Goal: Task Accomplishment & Management: Use online tool/utility

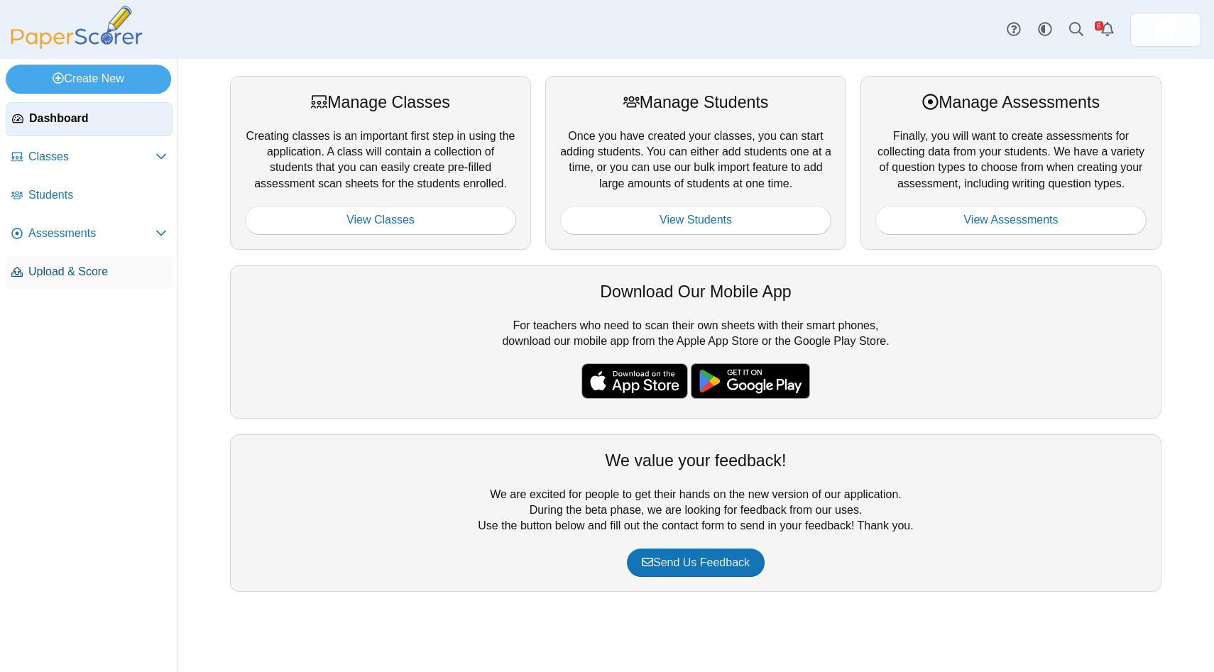
click at [55, 275] on span "Upload & Score" at bounding box center [97, 272] width 138 height 16
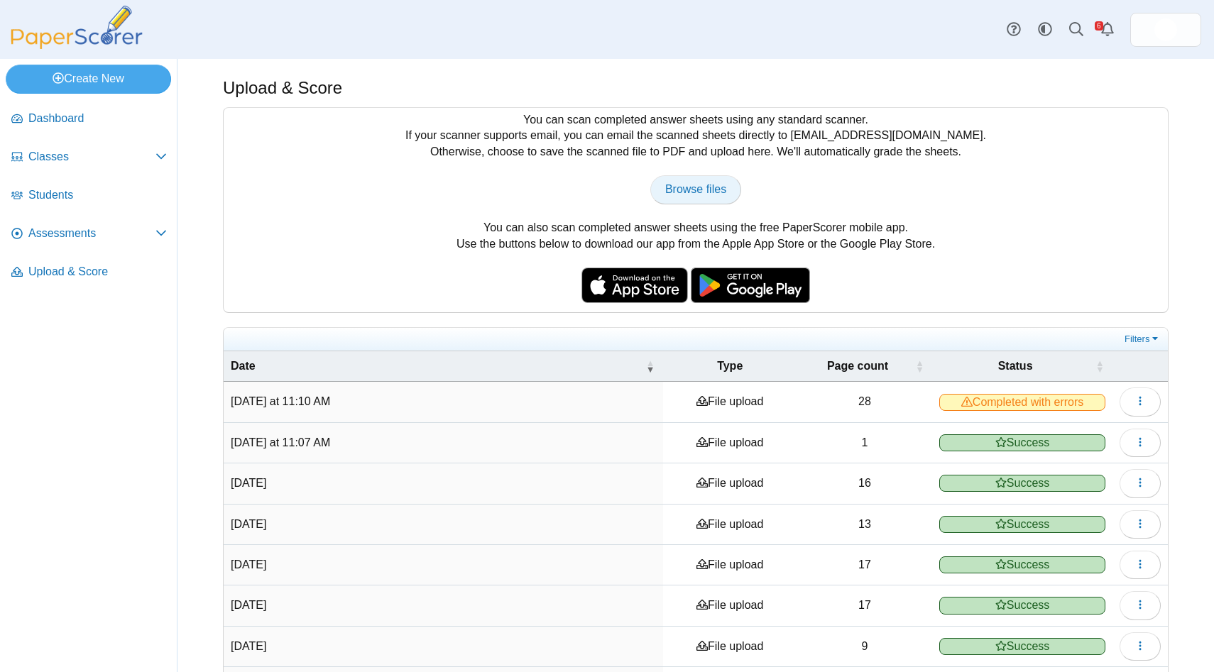
click at [707, 189] on span "Browse files" at bounding box center [695, 189] width 61 height 12
type input "**********"
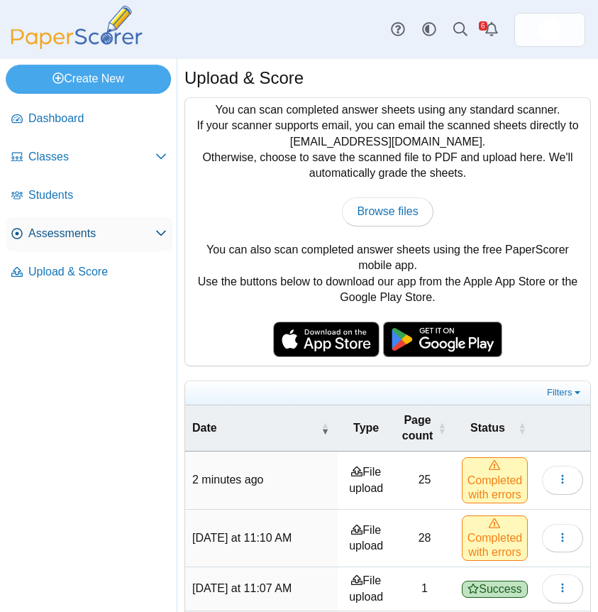
click at [34, 233] on span "Assessments" at bounding box center [91, 234] width 127 height 16
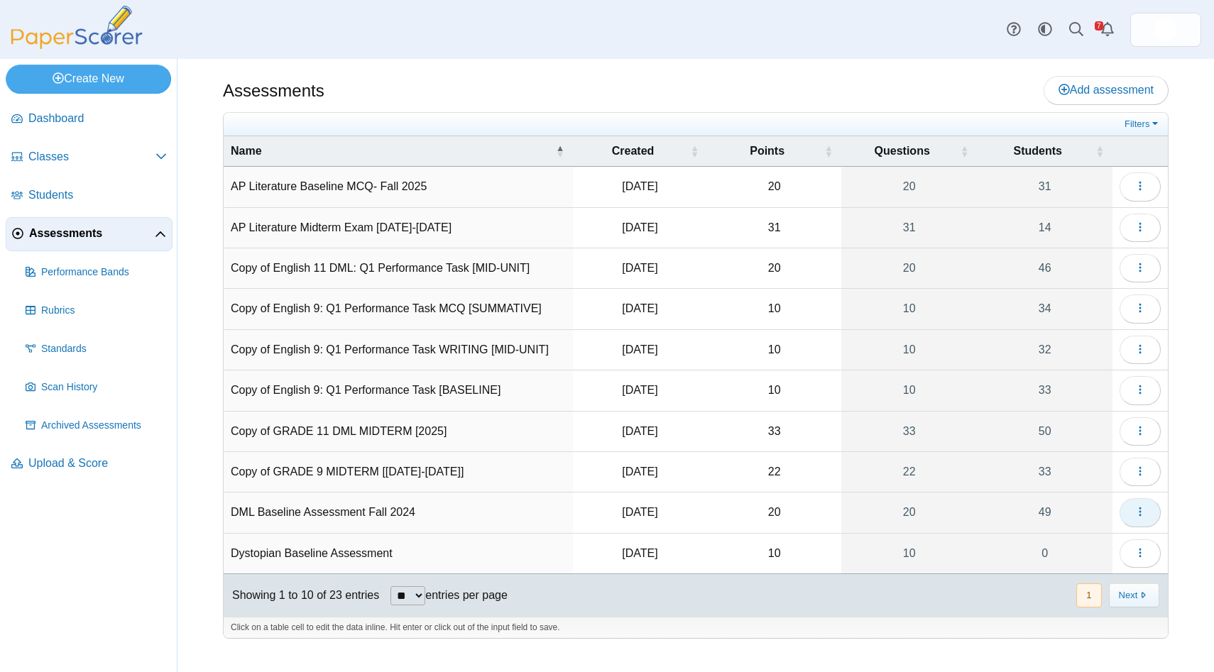
click at [598, 515] on icon "button" at bounding box center [1139, 511] width 11 height 11
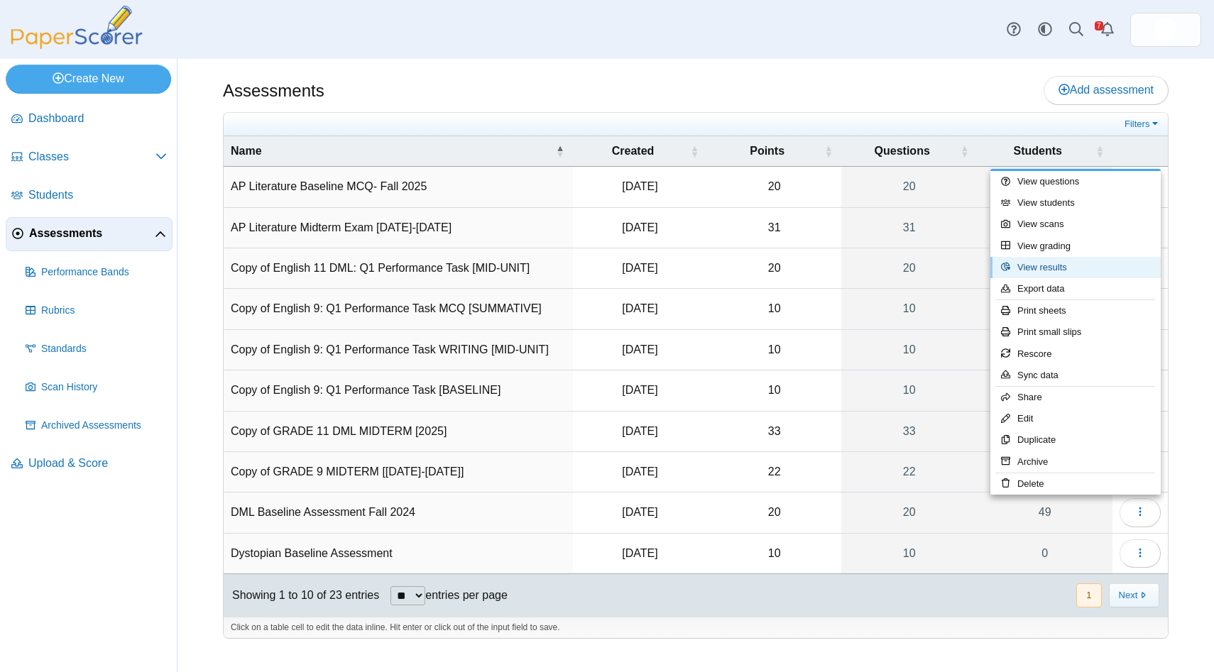
click at [598, 263] on link "View results" at bounding box center [1075, 267] width 170 height 21
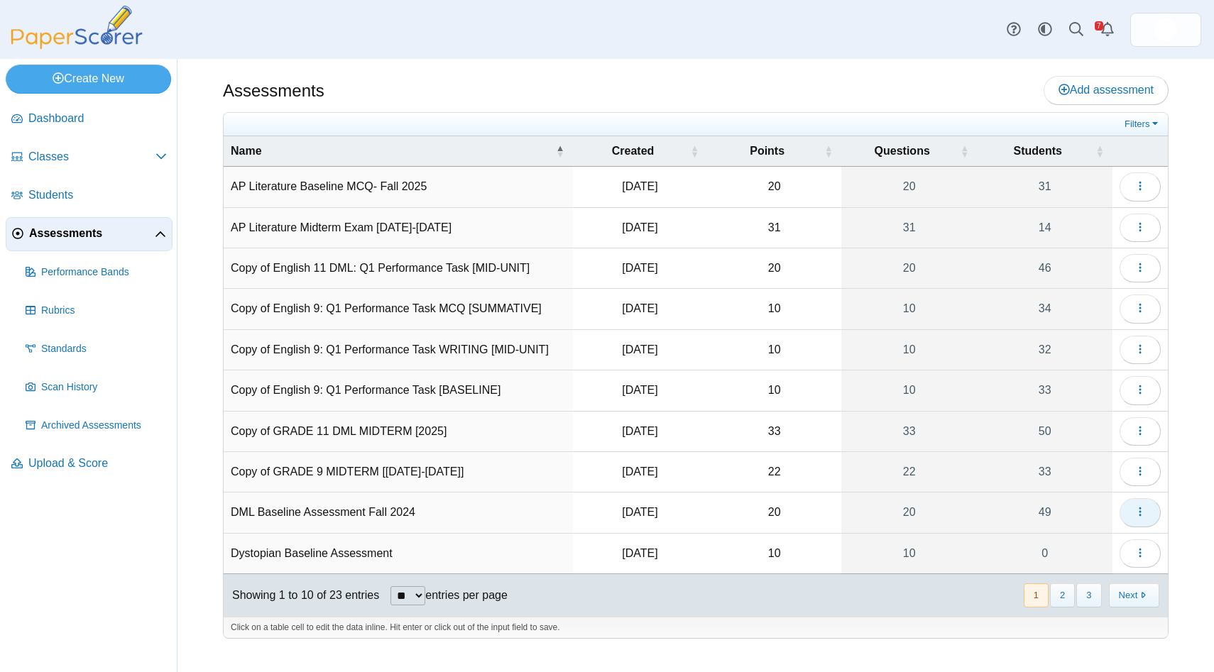
click at [1137, 508] on icon "button" at bounding box center [1139, 511] width 11 height 11
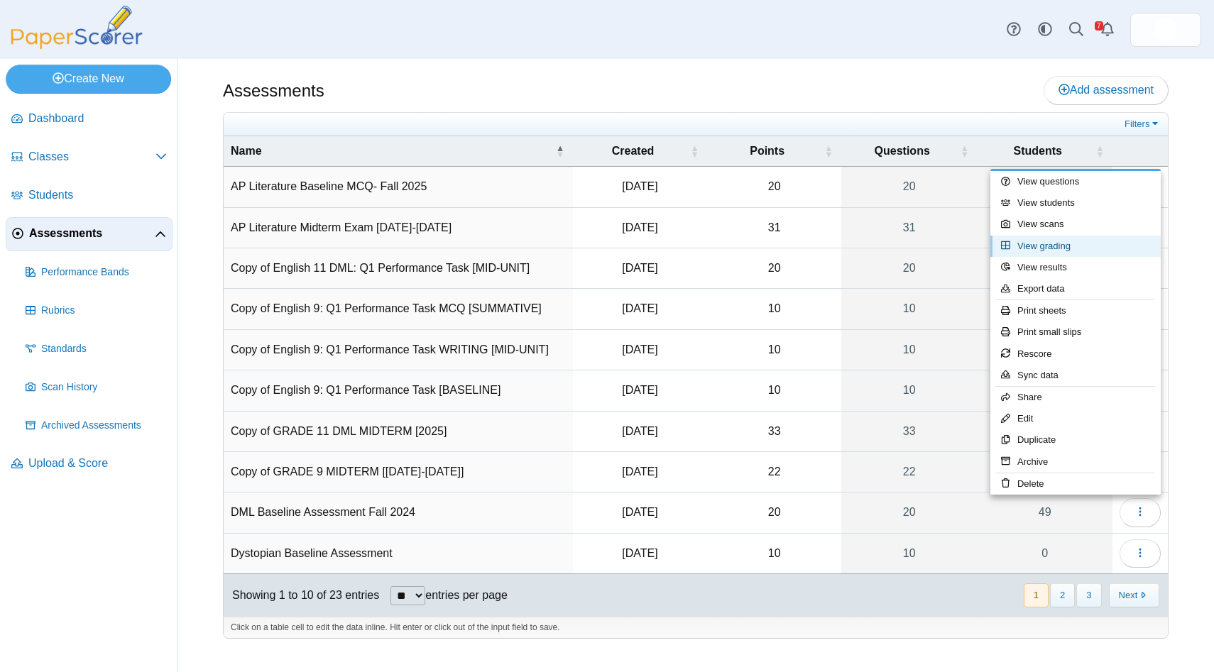
click at [1079, 244] on link "View grading" at bounding box center [1075, 246] width 170 height 21
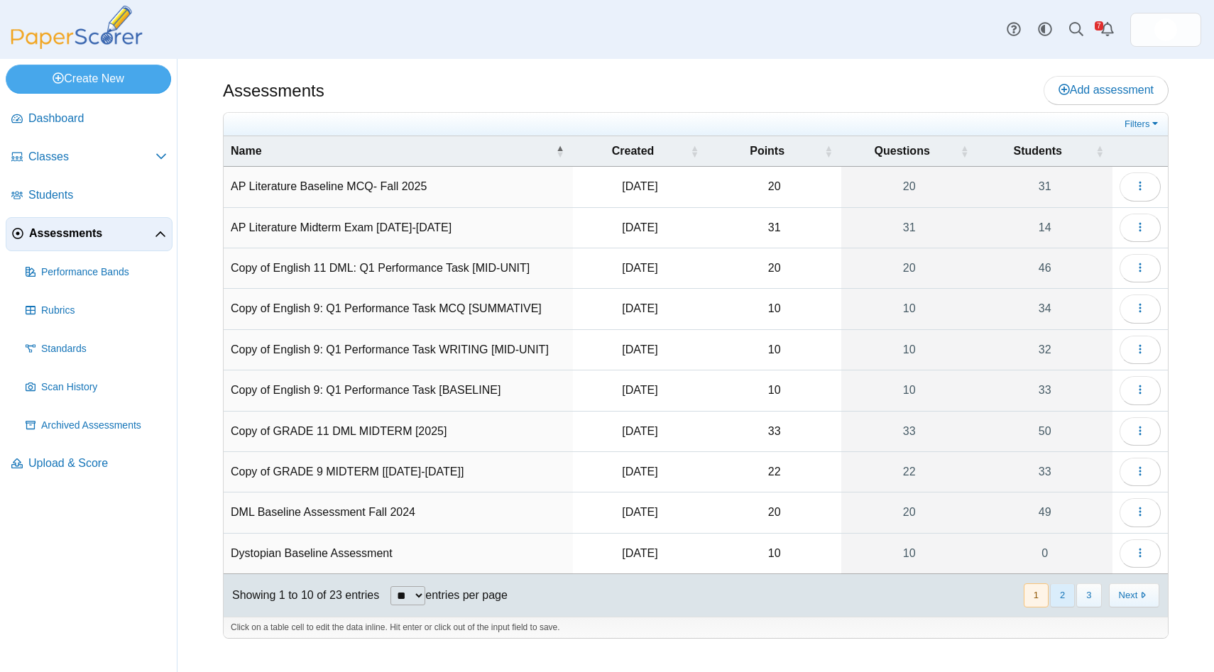
click at [1065, 596] on button "2" at bounding box center [1062, 594] width 25 height 23
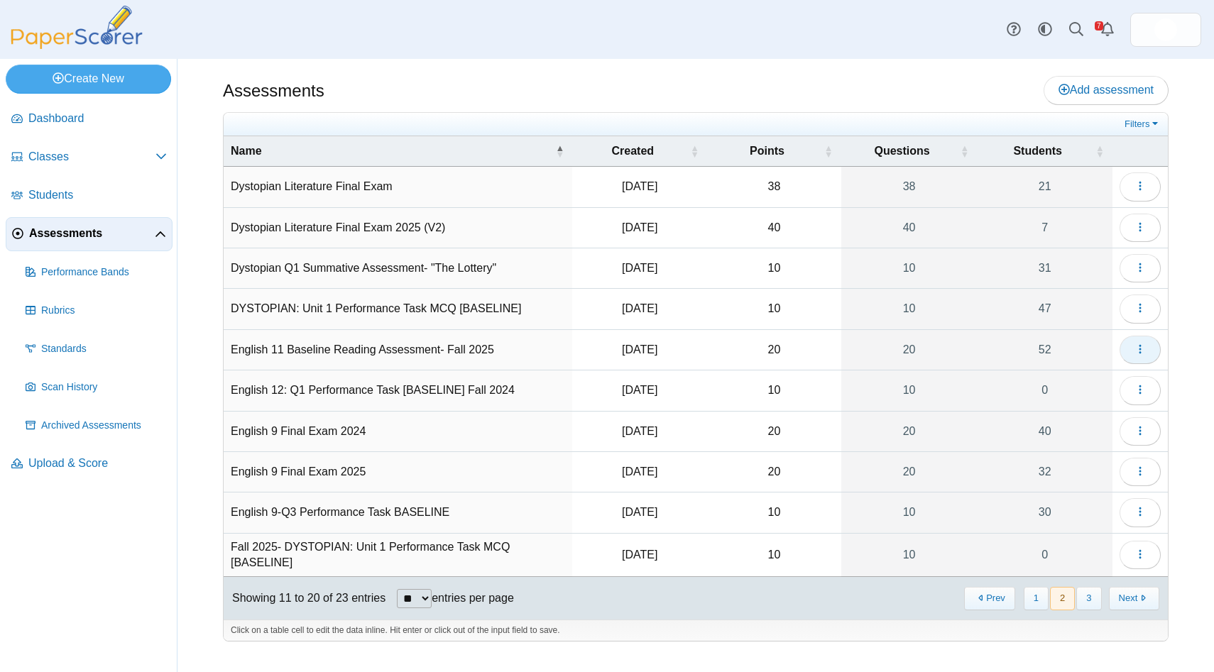
click at [1133, 351] on button "button" at bounding box center [1139, 350] width 41 height 28
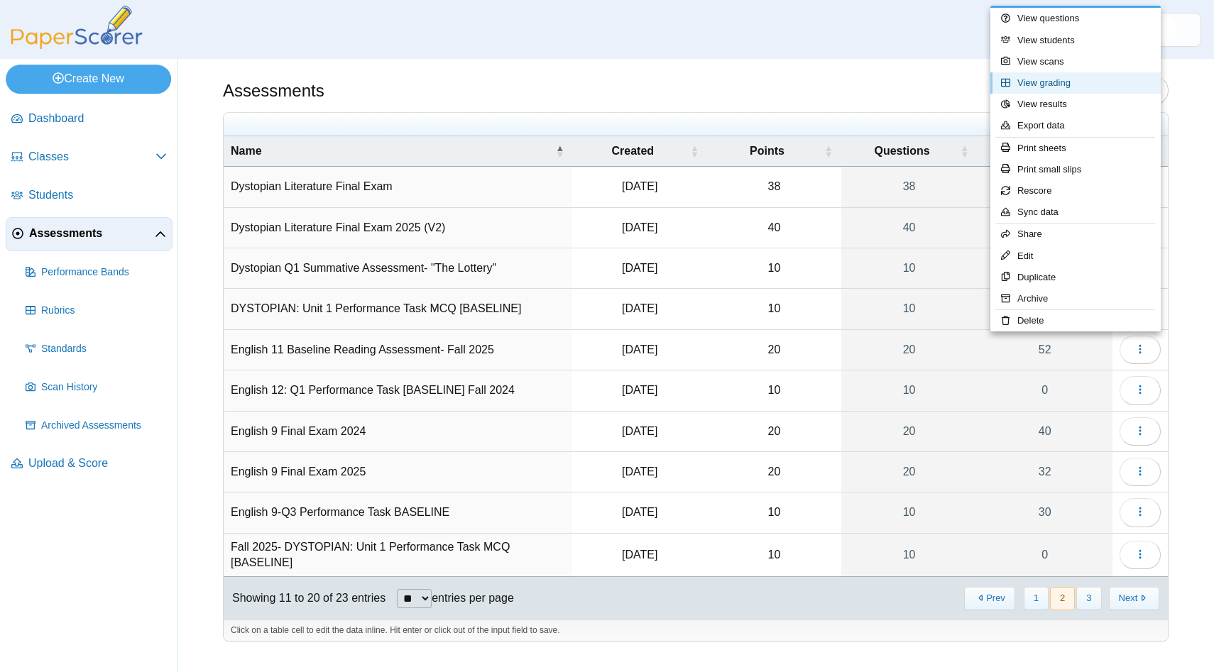
click at [1070, 87] on link "View grading" at bounding box center [1075, 82] width 170 height 21
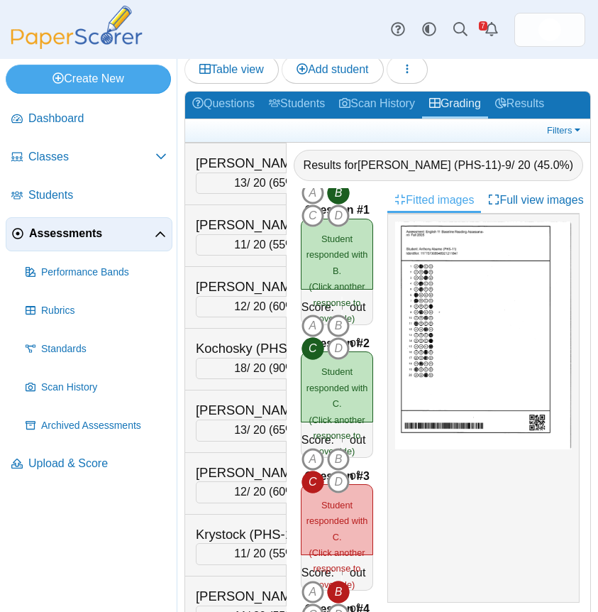
scroll to position [1545, 0]
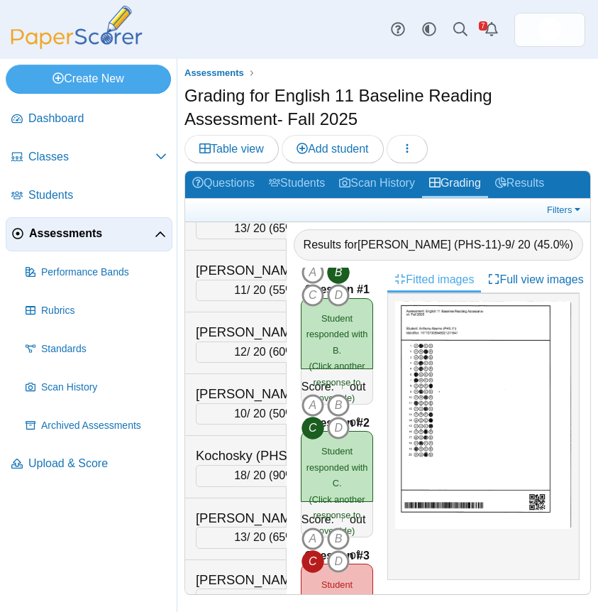
scroll to position [1586, 0]
